Goal: Information Seeking & Learning: Find specific fact

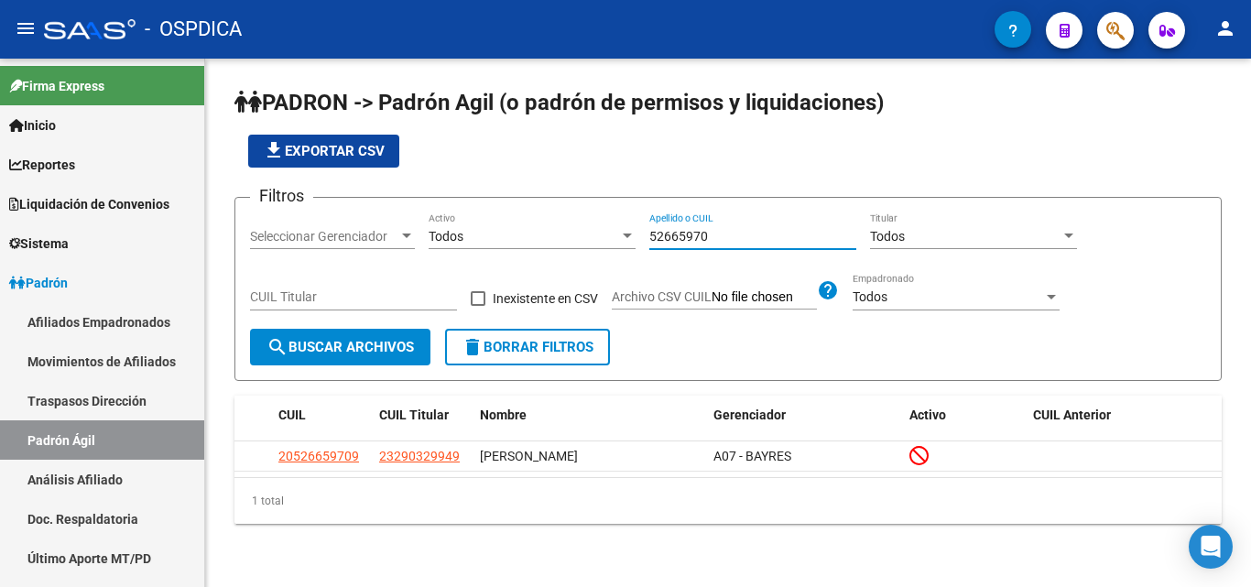
click at [744, 233] on input "52665970" at bounding box center [752, 237] width 207 height 16
click at [674, 239] on input "52665970" at bounding box center [752, 237] width 207 height 16
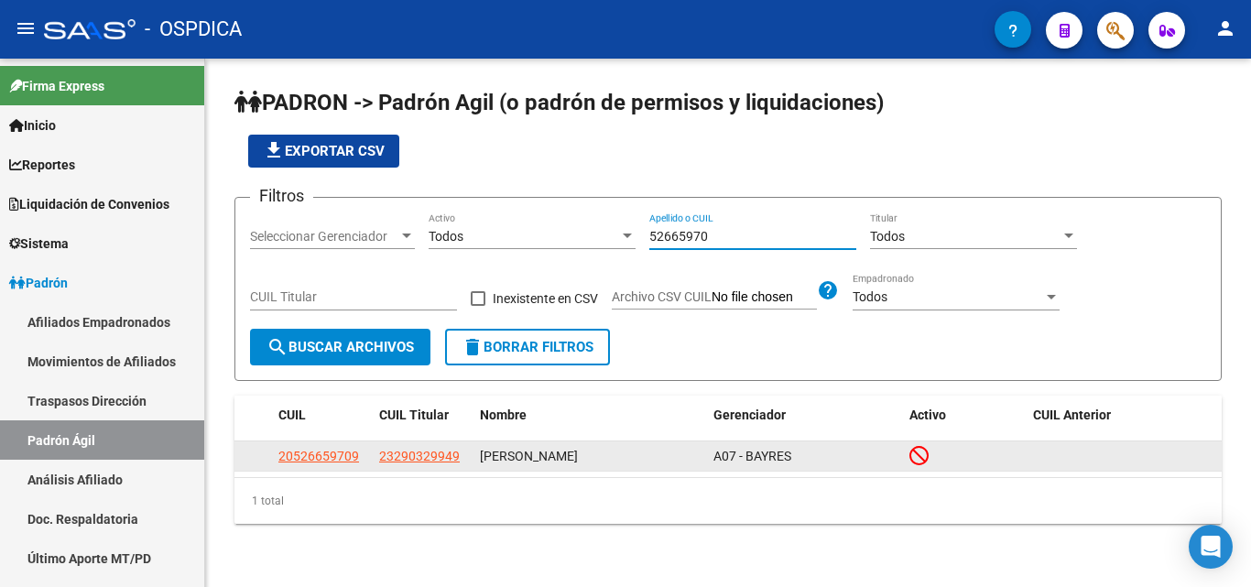
drag, startPoint x: 674, startPoint y: 240, endPoint x: 432, endPoint y: 453, distance: 322.5
click at [432, 453] on span "23290329949" at bounding box center [419, 456] width 81 height 15
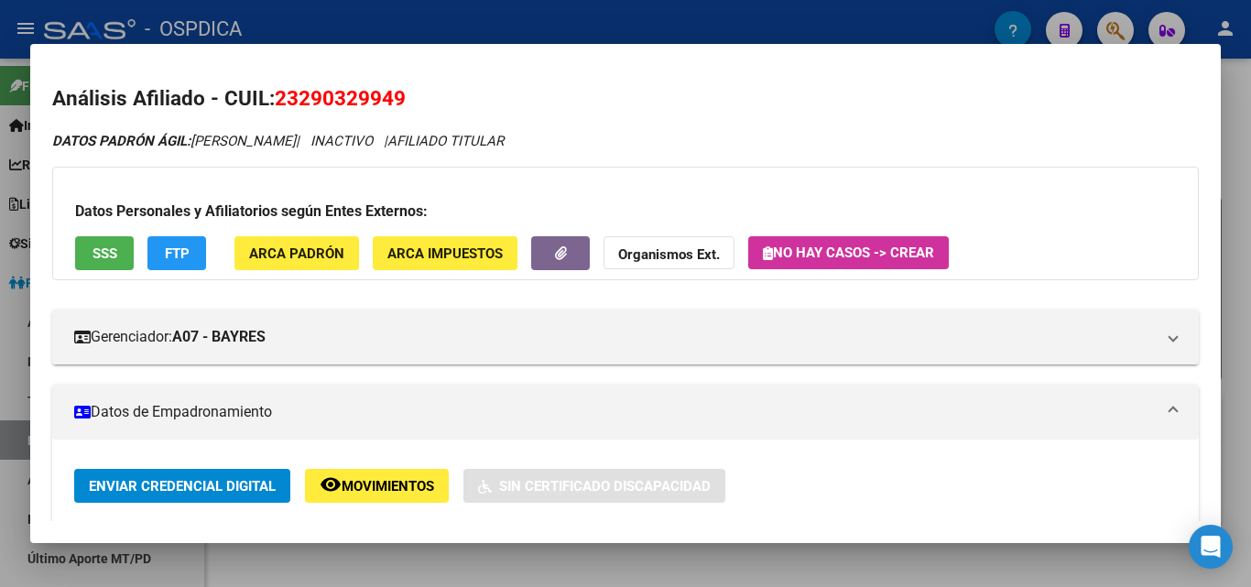
click at [664, 573] on div at bounding box center [625, 293] width 1251 height 587
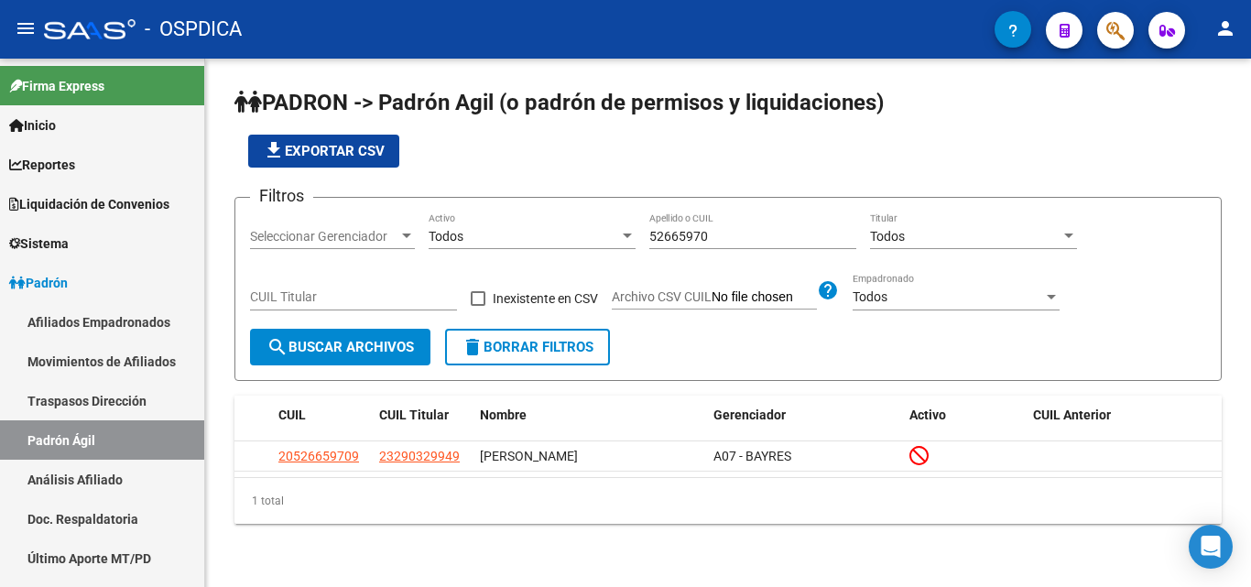
drag, startPoint x: 757, startPoint y: 224, endPoint x: 504, endPoint y: 235, distance: 253.9
click at [504, 235] on div "Filtros Seleccionar Gerenciador Seleccionar Gerenciador Todos Activo 52665970 A…" at bounding box center [728, 270] width 956 height 116
click at [720, 233] on input "52665970" at bounding box center [752, 237] width 207 height 16
click at [722, 233] on input "52665970" at bounding box center [752, 237] width 207 height 16
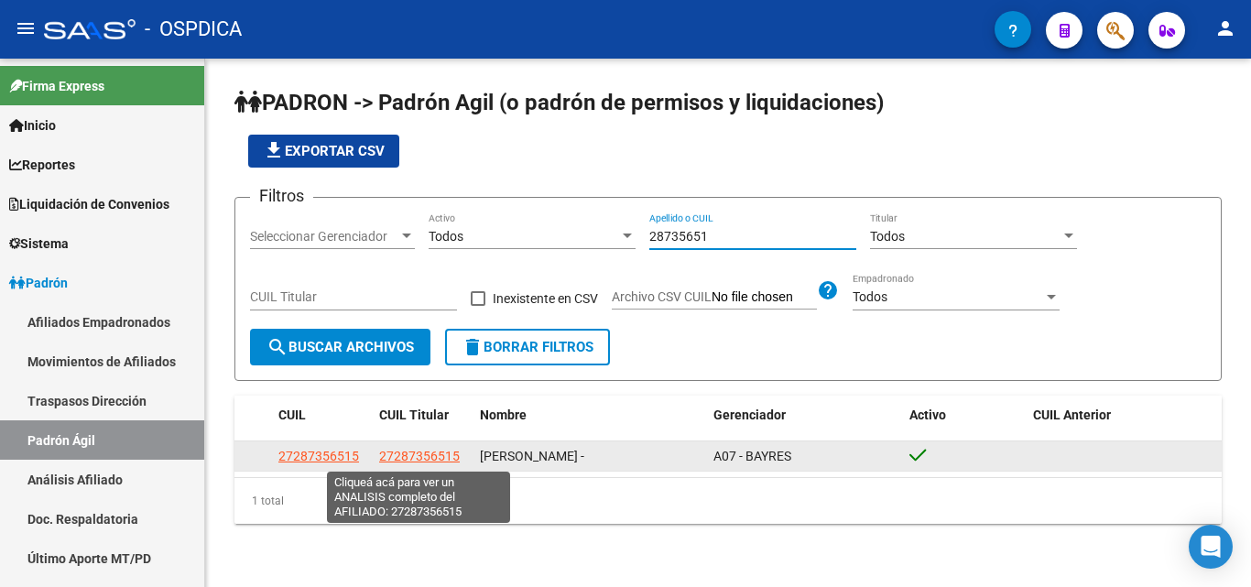
type input "28735651"
click at [406, 453] on span "27287356515" at bounding box center [419, 456] width 81 height 15
type textarea "27287356515"
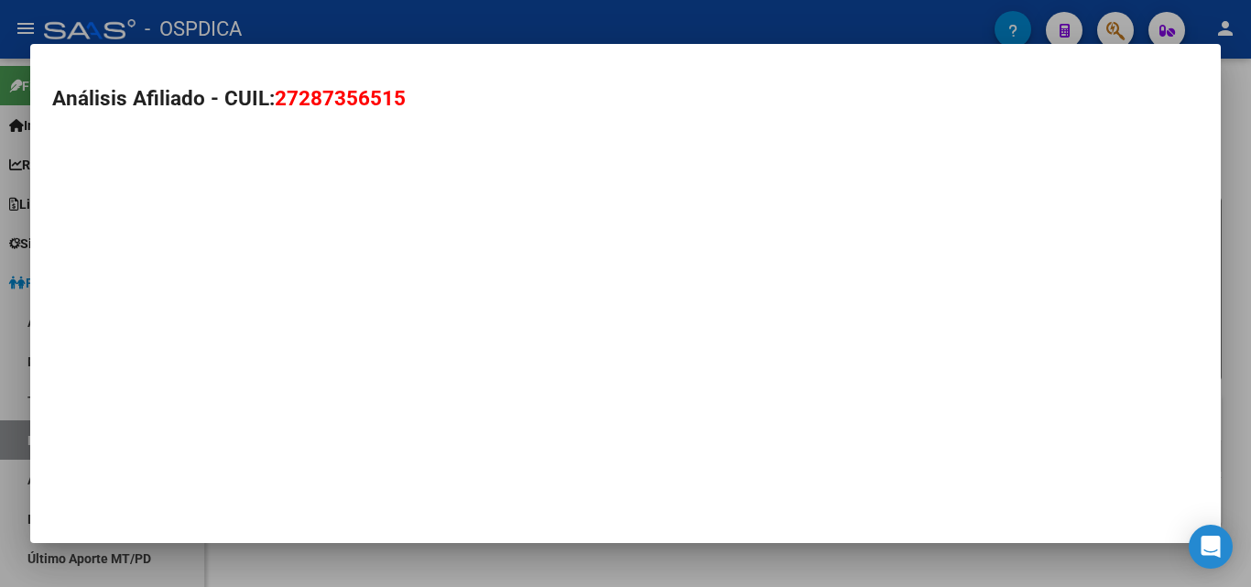
click at [406, 453] on mat-dialog-container "Análisis Afiliado - CUIL: 27287356515" at bounding box center [625, 293] width 1191 height 499
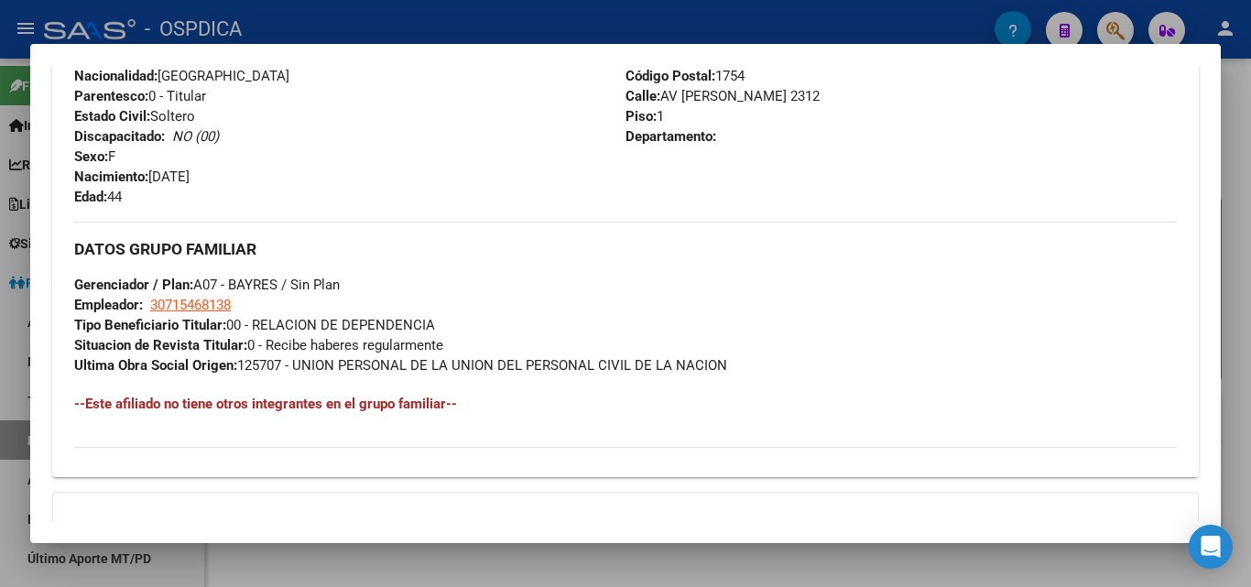
scroll to position [735, 0]
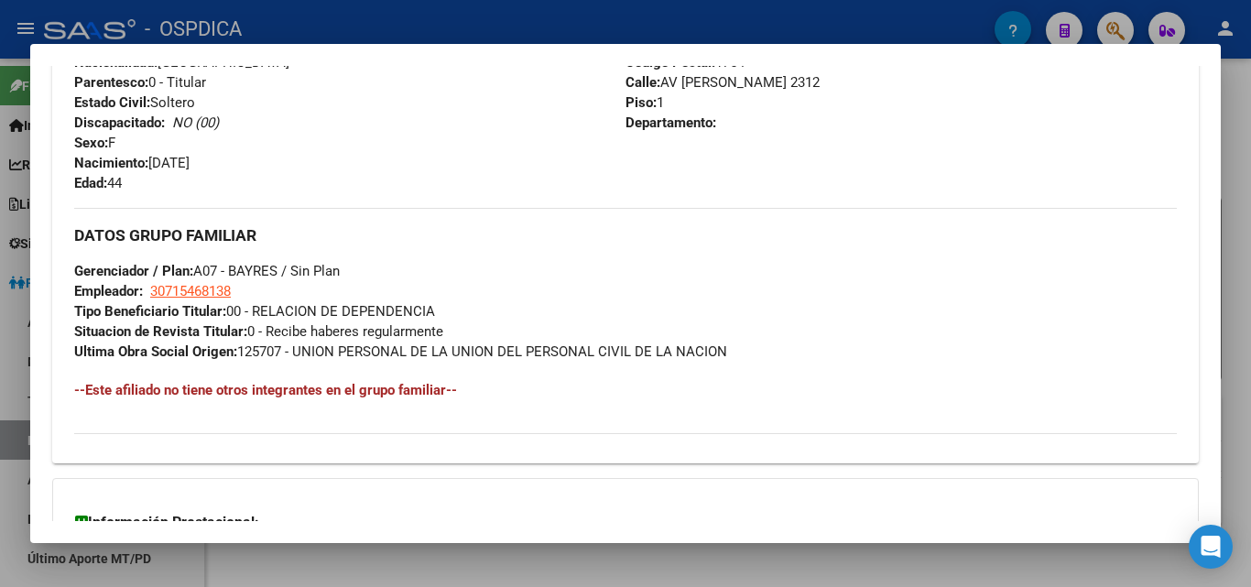
click at [1249, 232] on div at bounding box center [625, 293] width 1251 height 587
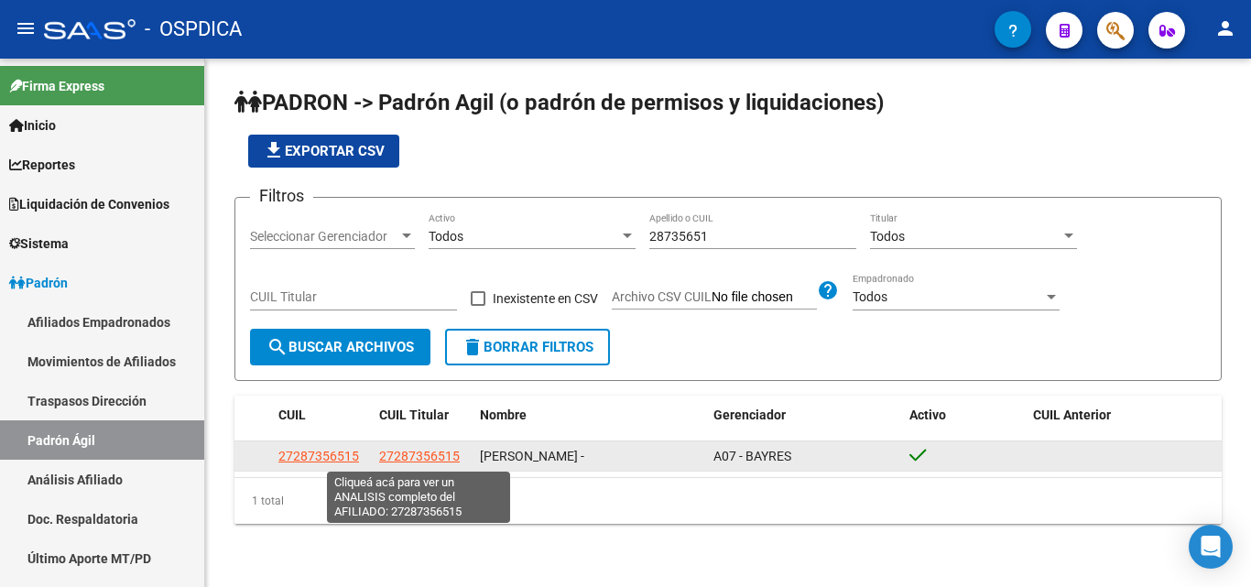
click at [439, 458] on span "27287356515" at bounding box center [419, 456] width 81 height 15
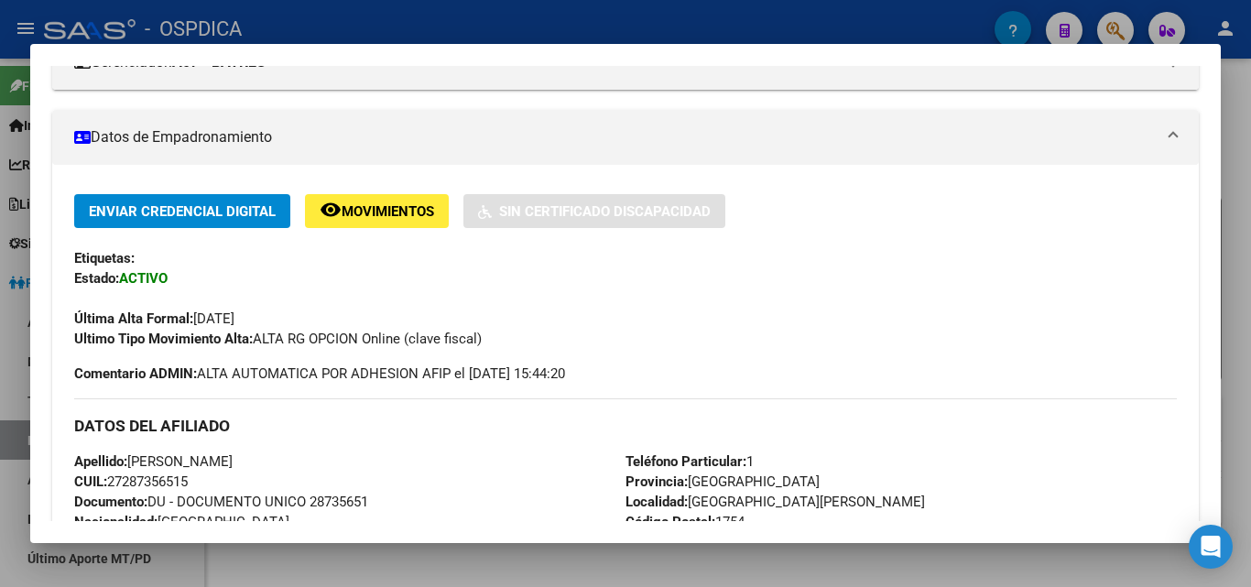
scroll to position [366, 0]
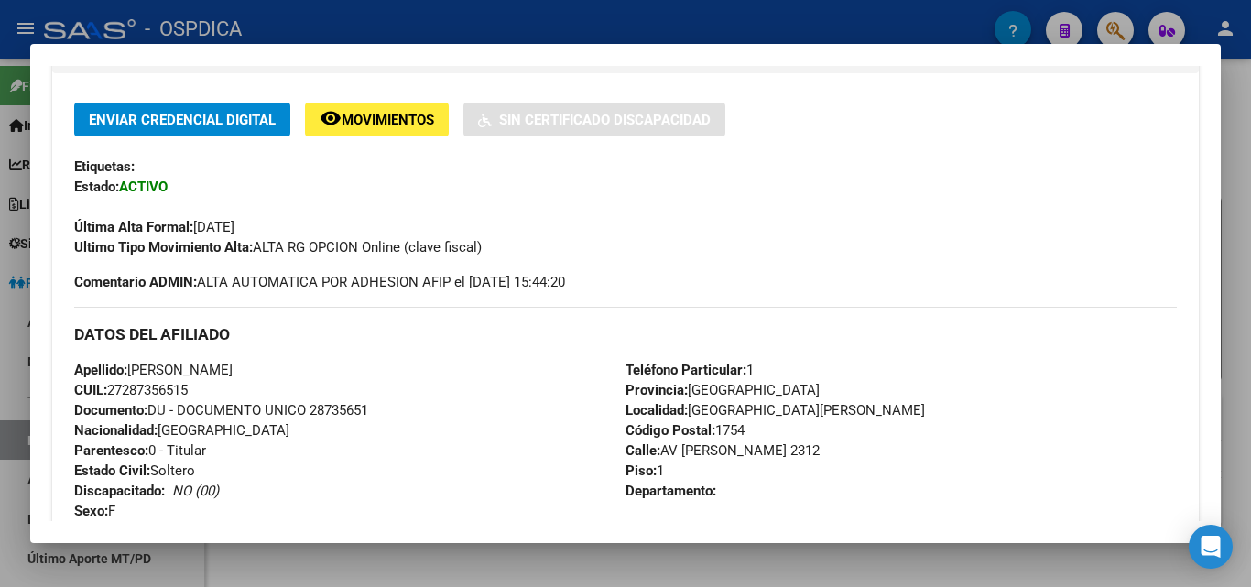
click at [334, 410] on span "Documento: DU - DOCUMENTO UNICO 28735651" at bounding box center [221, 410] width 294 height 16
copy span "28735651"
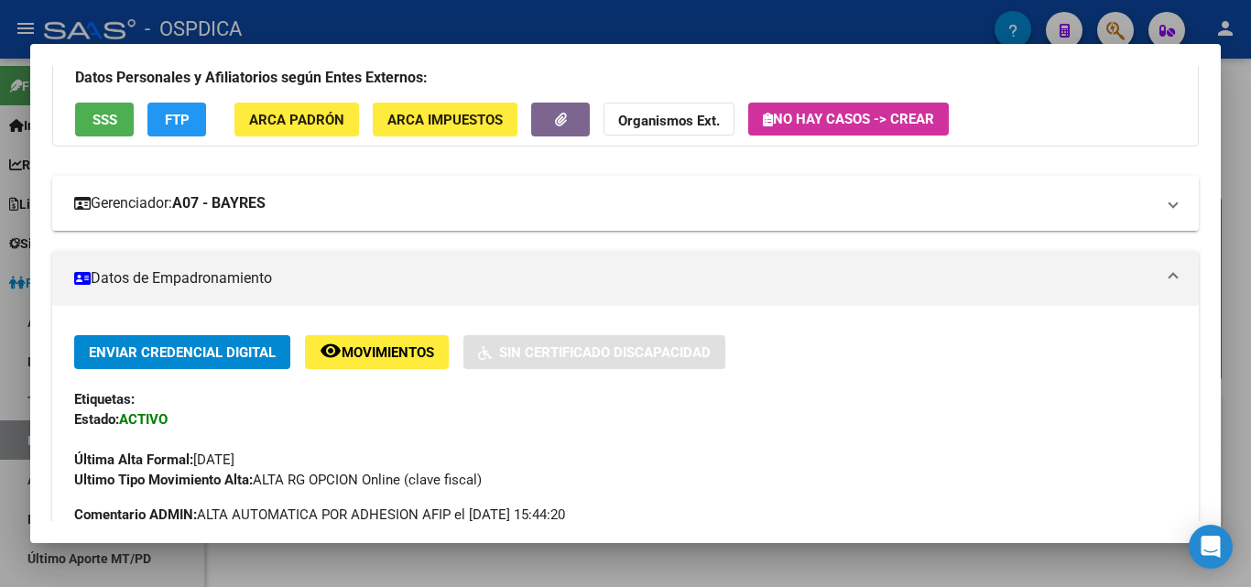
scroll to position [0, 0]
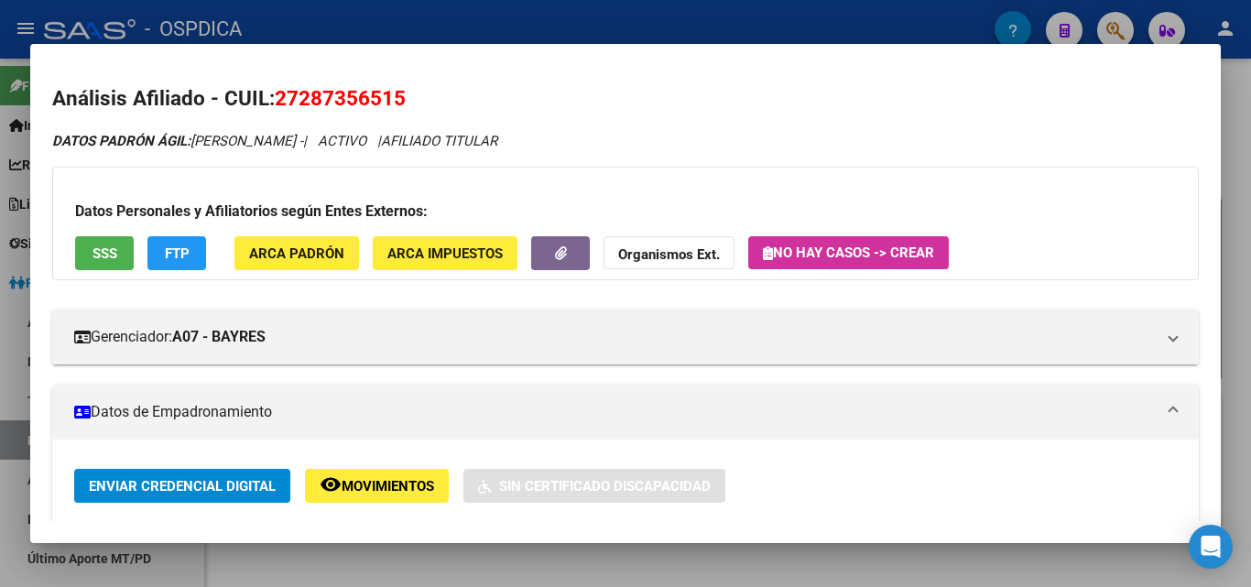
click at [1247, 316] on div at bounding box center [625, 293] width 1251 height 587
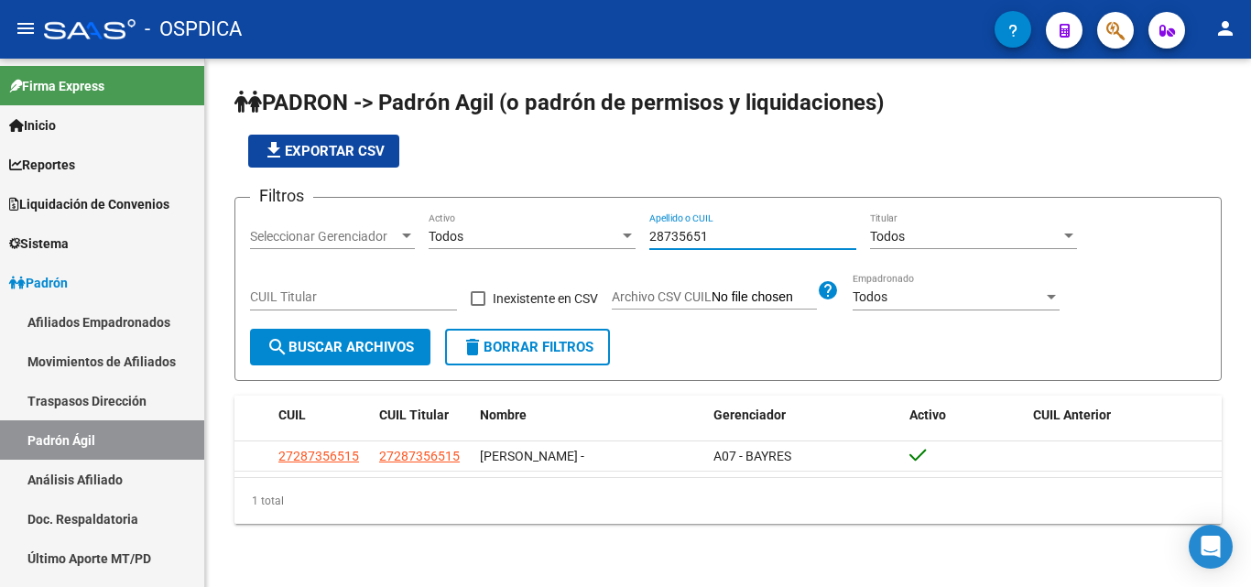
drag, startPoint x: 713, startPoint y: 234, endPoint x: 543, endPoint y: 244, distance: 169.7
click at [543, 244] on div "Filtros Seleccionar Gerenciador Seleccionar Gerenciador Todos Activo 28735651 A…" at bounding box center [728, 270] width 956 height 116
paste input "4755711"
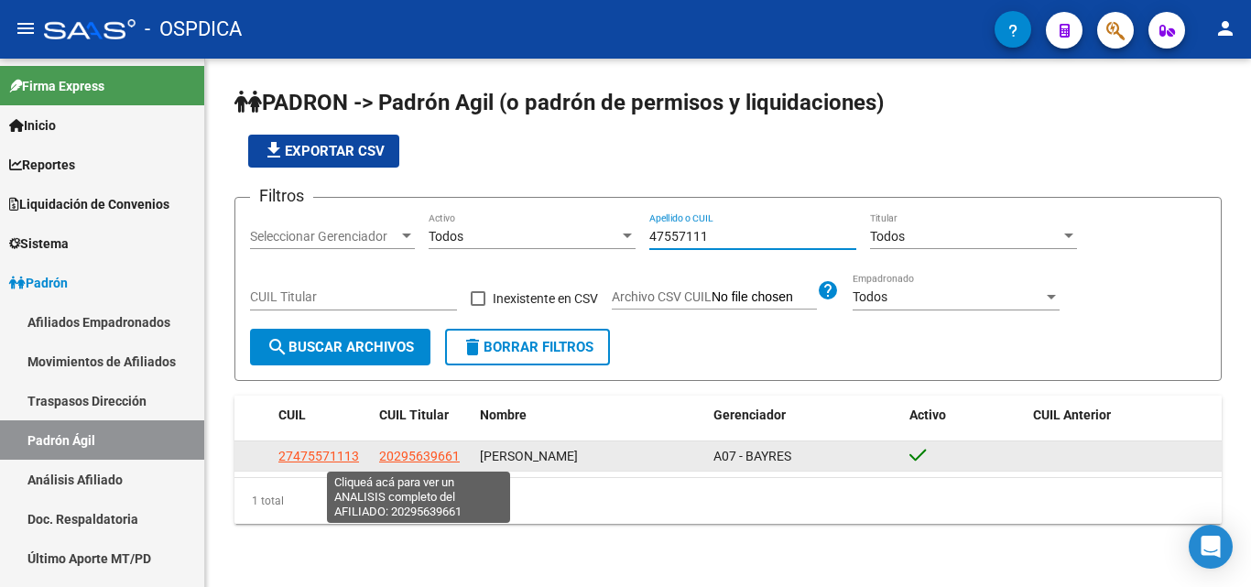
type input "47557111"
click at [439, 452] on span "20295639661" at bounding box center [419, 456] width 81 height 15
type textarea "20295639661"
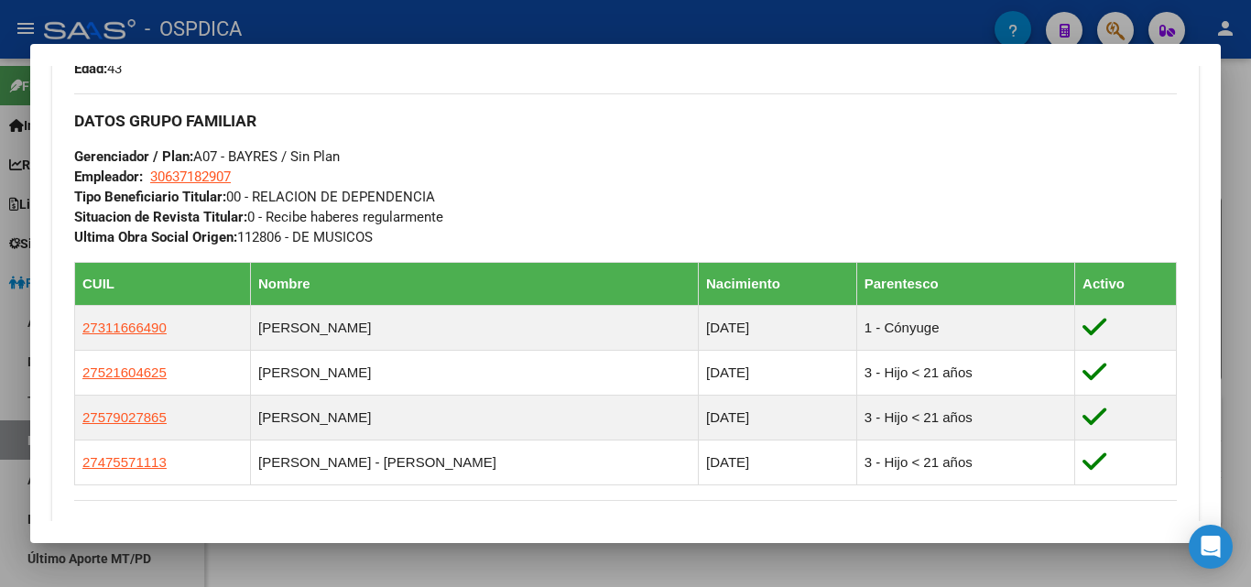
scroll to position [984, 0]
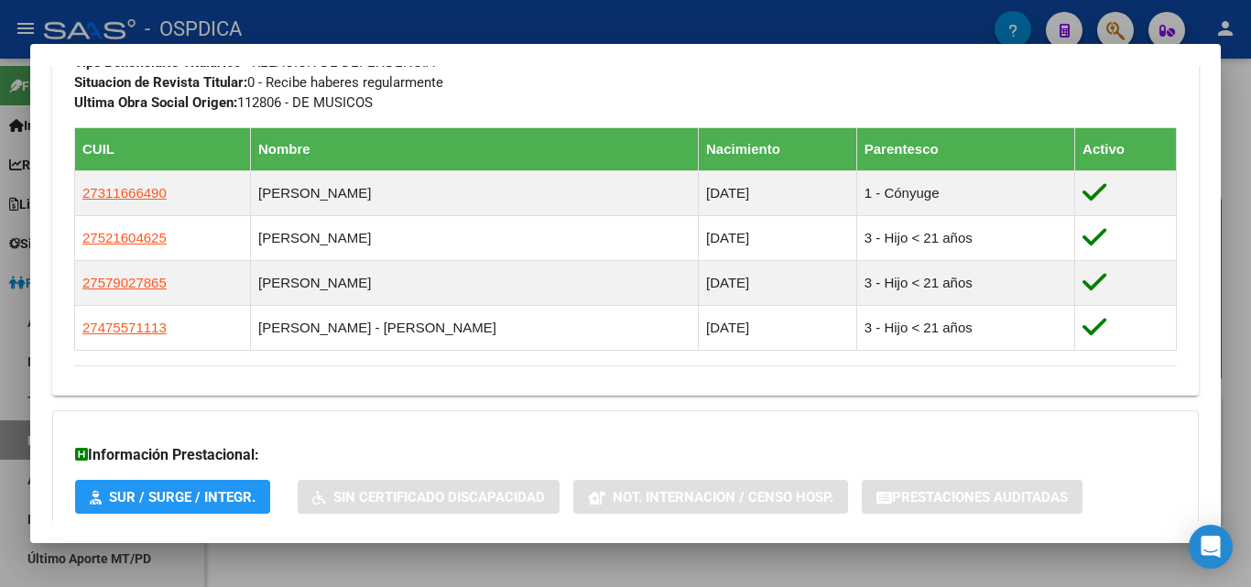
click at [788, 430] on div "Información Prestacional: SUR / SURGE / INTEGR. Sin Certificado Discapacidad No…" at bounding box center [625, 473] width 1147 height 126
click at [827, 571] on div at bounding box center [625, 293] width 1251 height 587
